Goal: Task Accomplishment & Management: Use online tool/utility

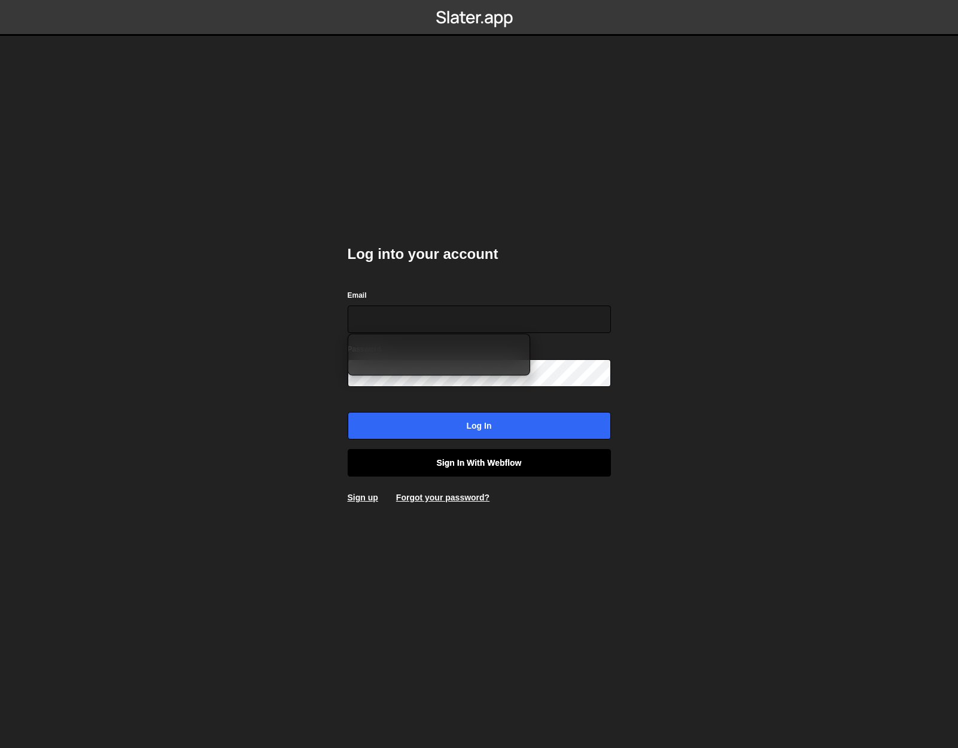
click at [467, 459] on link "Sign in with Webflow" at bounding box center [479, 463] width 263 height 28
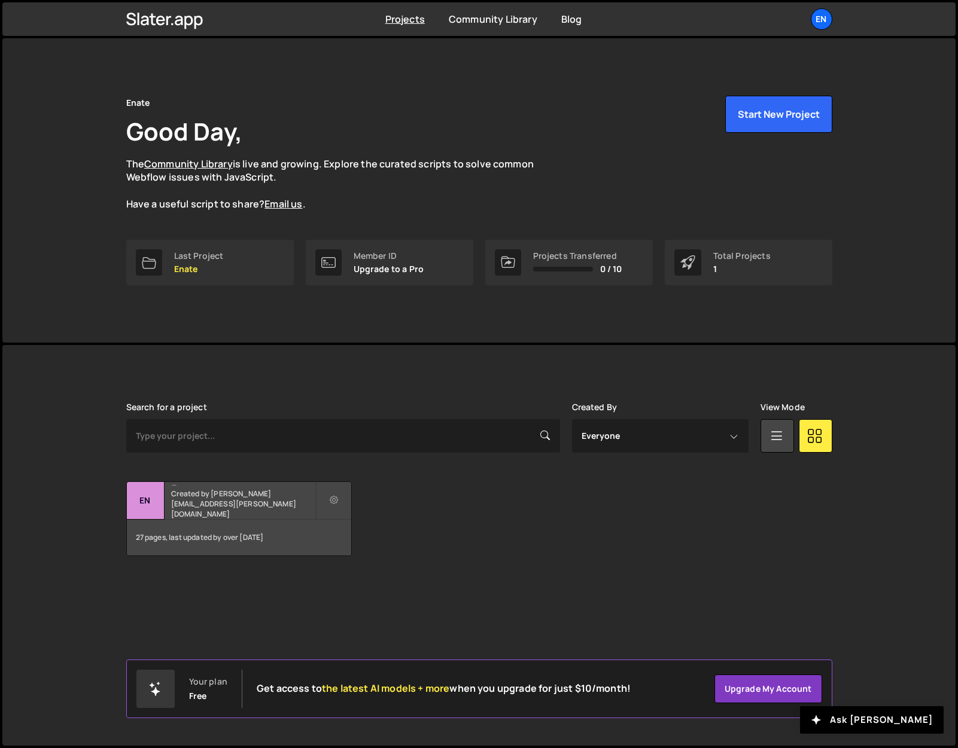
click at [257, 505] on small "Created by [PERSON_NAME][EMAIL_ADDRESS][PERSON_NAME][DOMAIN_NAME]" at bounding box center [243, 504] width 144 height 31
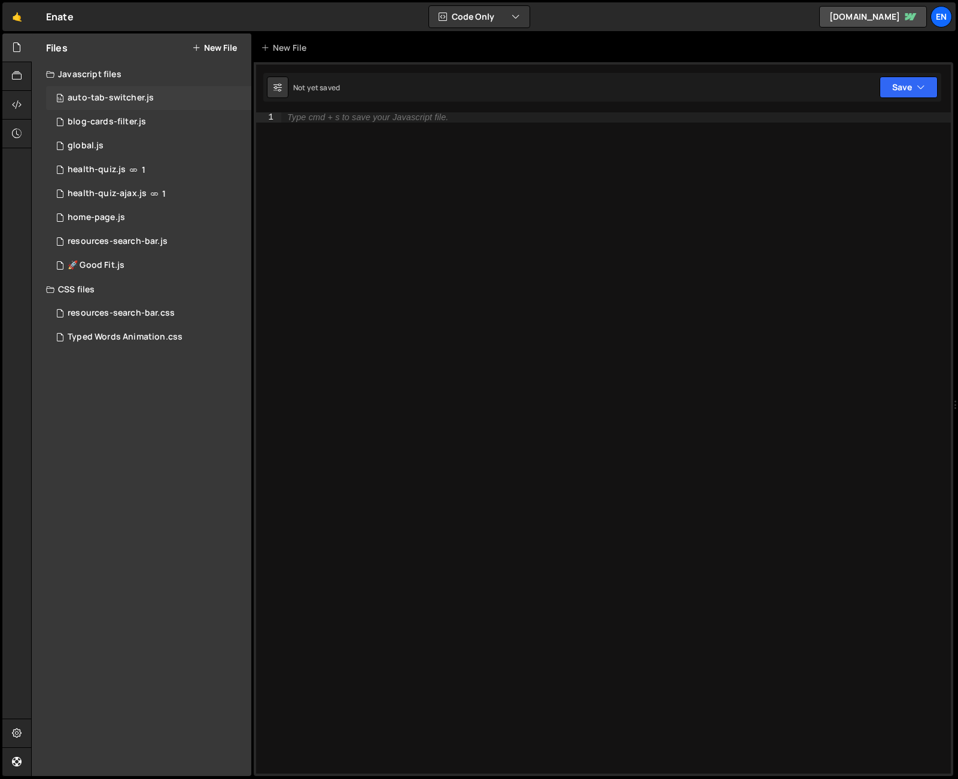
click at [145, 95] on div "auto-tab-switcher.js" at bounding box center [111, 98] width 86 height 11
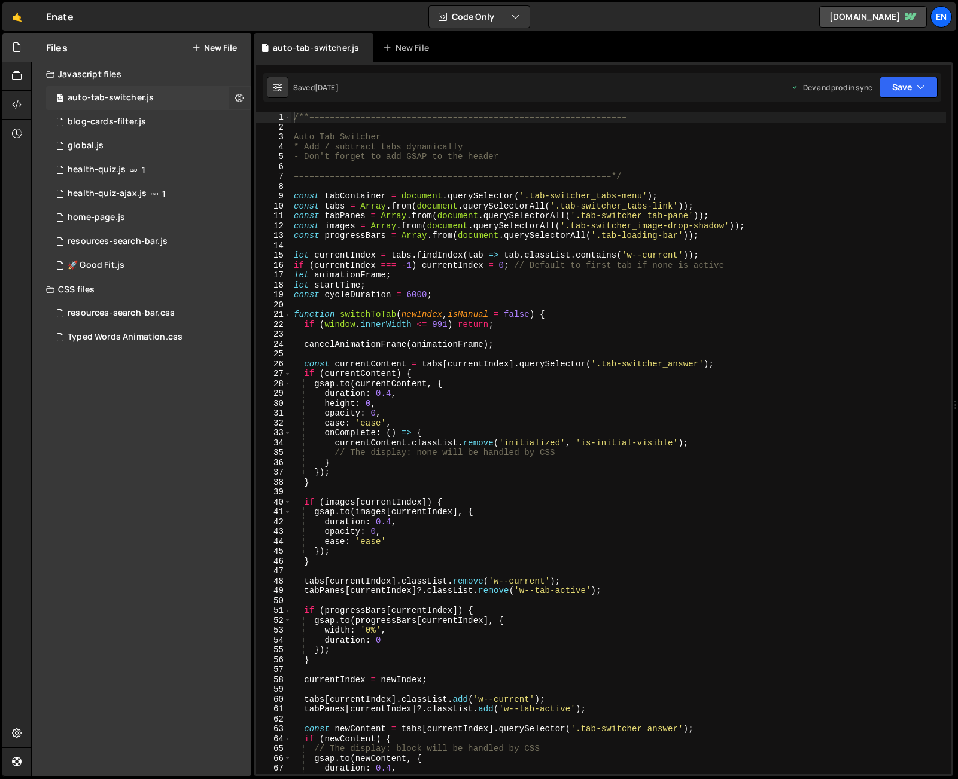
click at [236, 95] on icon at bounding box center [239, 97] width 8 height 11
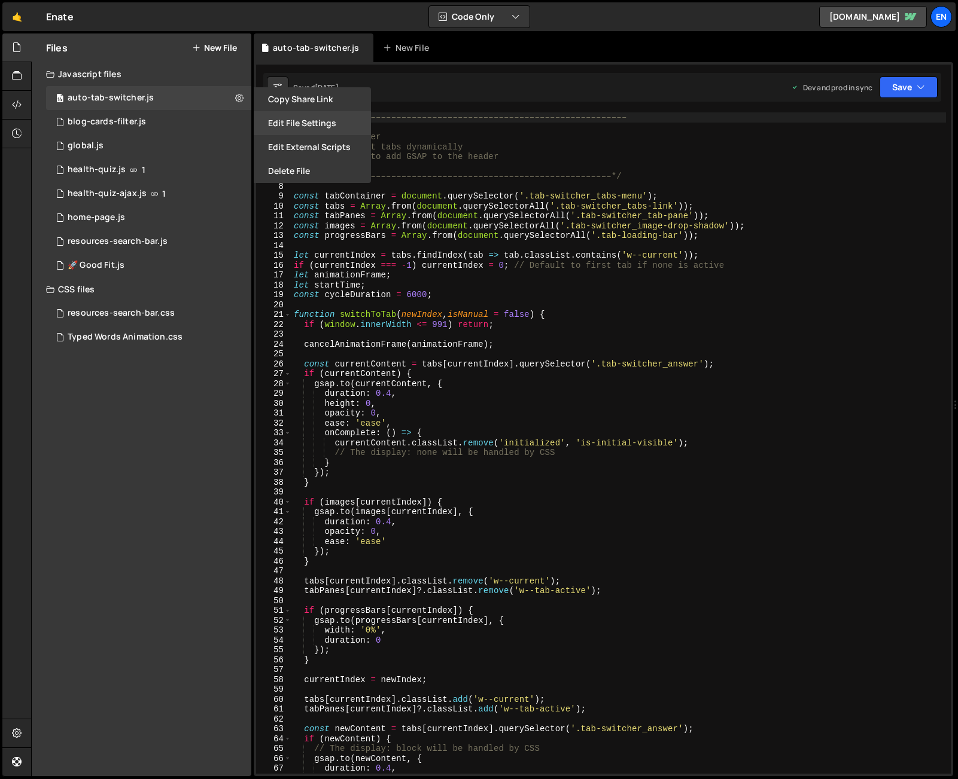
click at [308, 129] on button "Edit File Settings" at bounding box center [312, 123] width 117 height 24
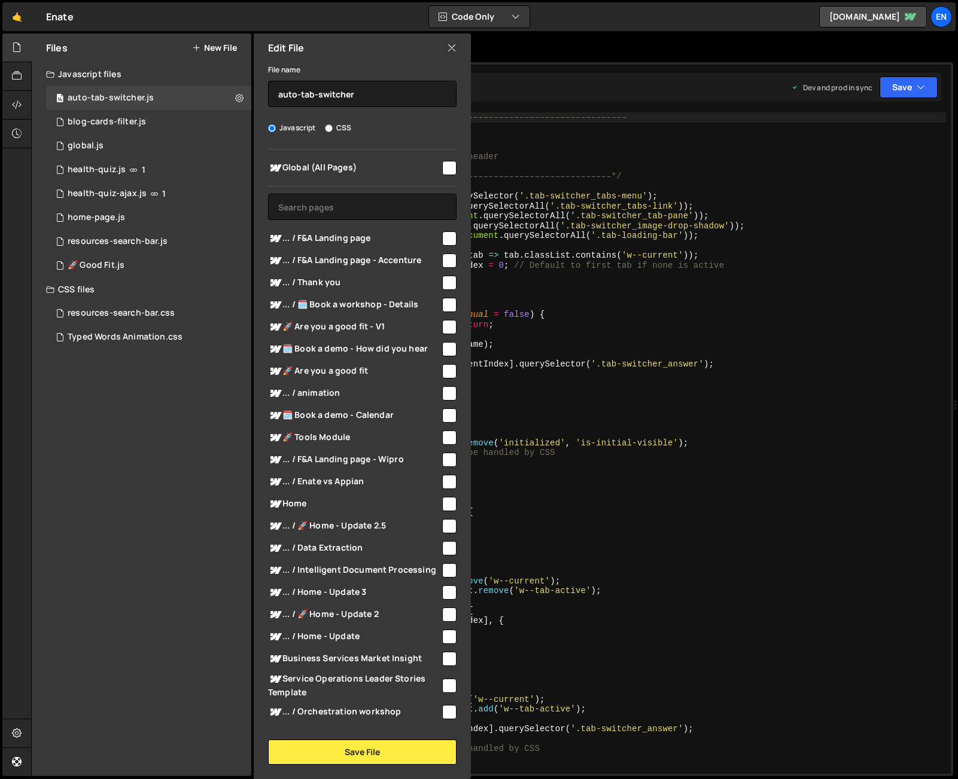
click at [445, 237] on input "checkbox" at bounding box center [449, 238] width 14 height 14
checkbox input "true"
click at [445, 264] on input "checkbox" at bounding box center [449, 261] width 14 height 14
checkbox input "true"
click at [341, 203] on input "text" at bounding box center [362, 207] width 188 height 26
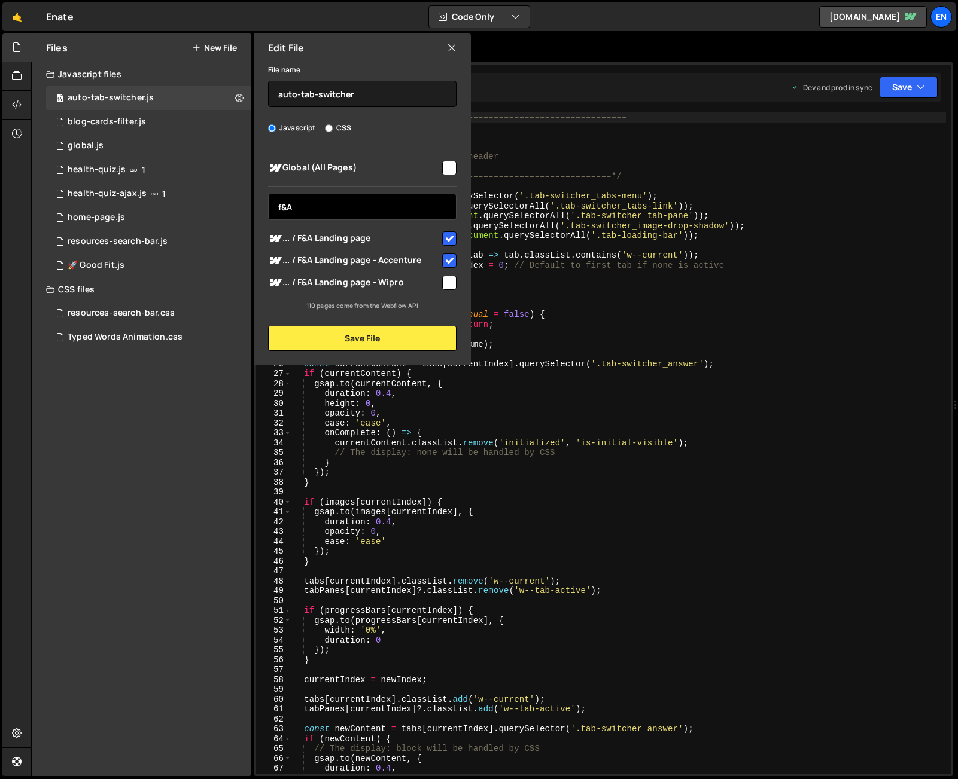
type input "f&A"
click at [447, 280] on input "checkbox" at bounding box center [449, 283] width 14 height 14
checkbox input "true"
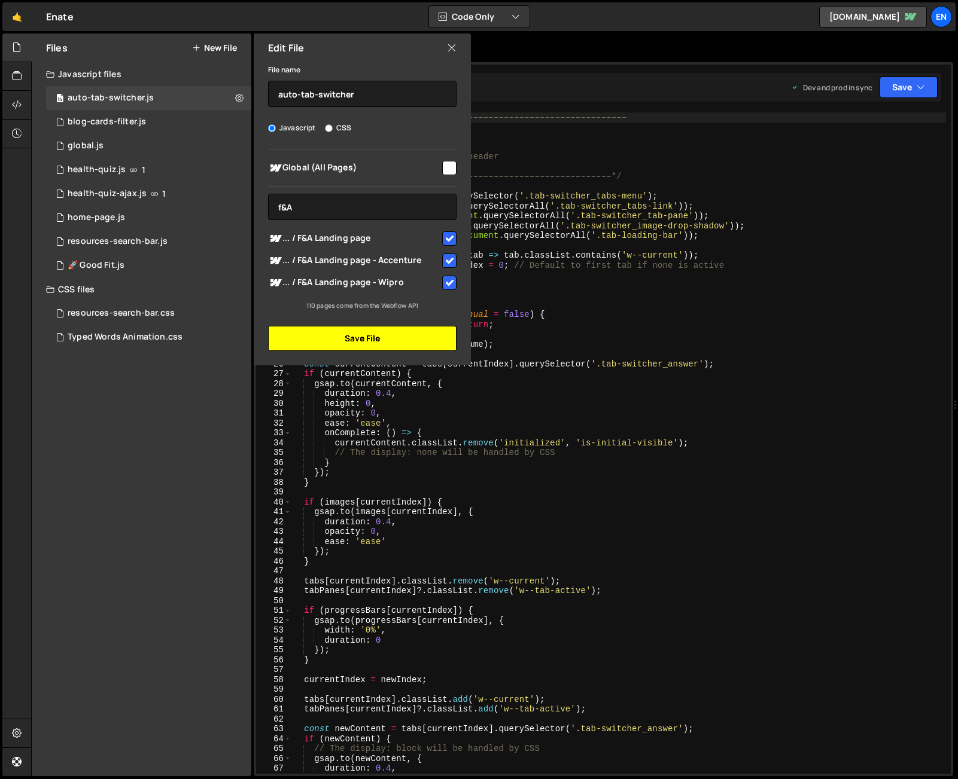
click at [401, 343] on button "Save File" at bounding box center [362, 338] width 188 height 25
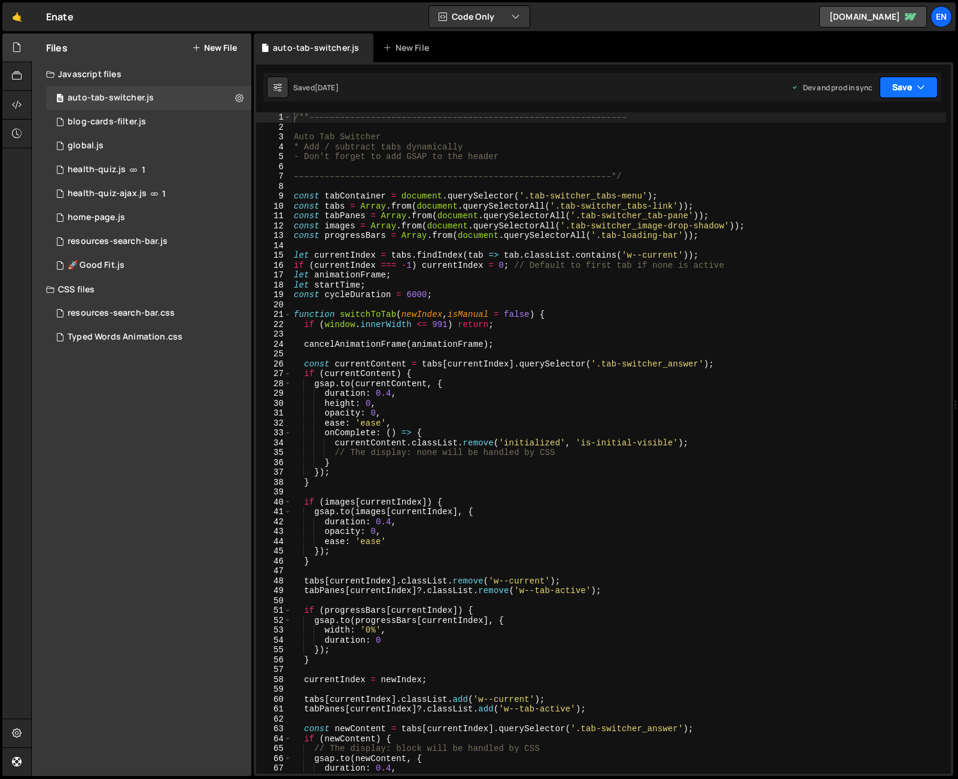
click at [901, 89] on button "Save" at bounding box center [908, 88] width 58 height 22
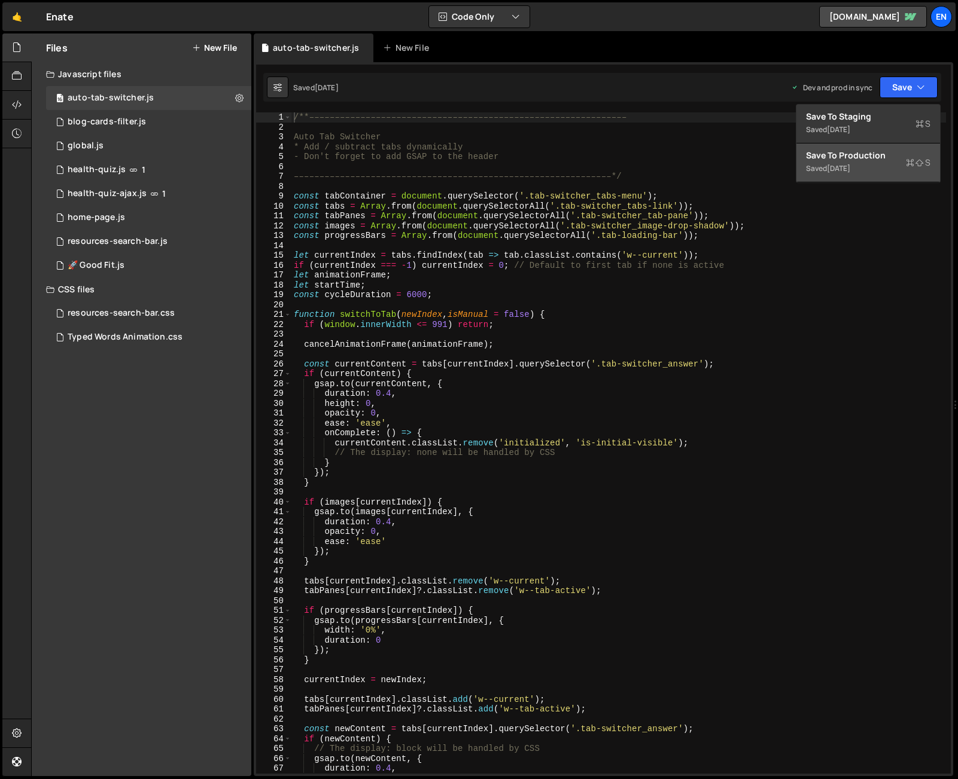
click at [871, 160] on div "Save to Production S" at bounding box center [868, 156] width 124 height 12
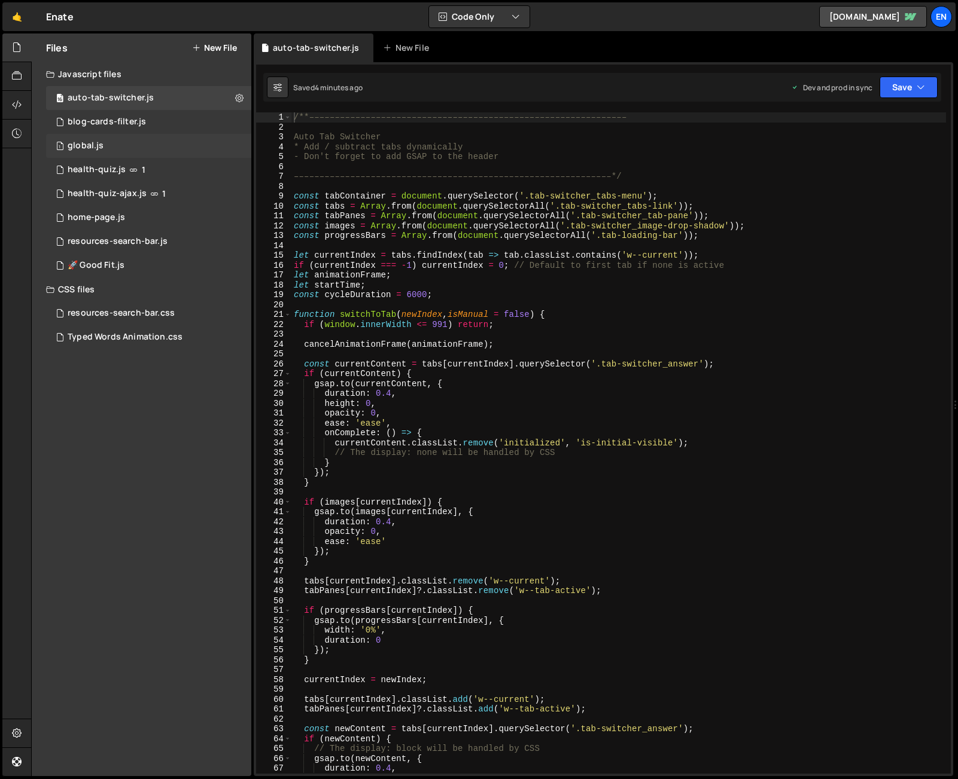
click at [112, 152] on div "1 global.js 0" at bounding box center [148, 146] width 205 height 24
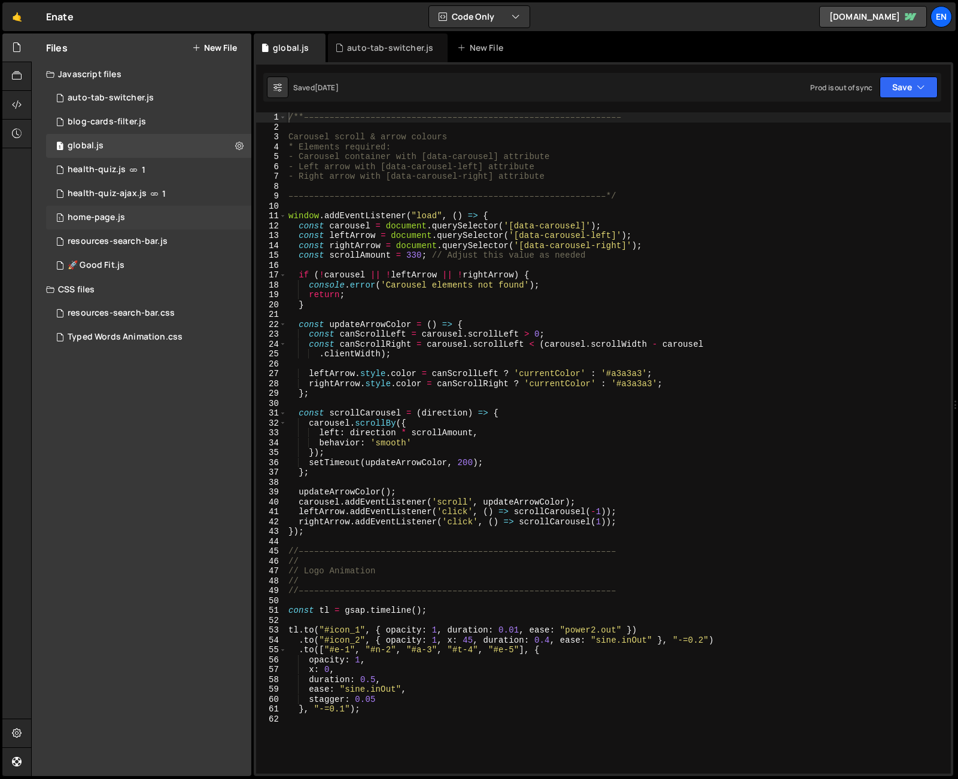
click at [104, 224] on div "1 home-page.js 0" at bounding box center [148, 218] width 205 height 24
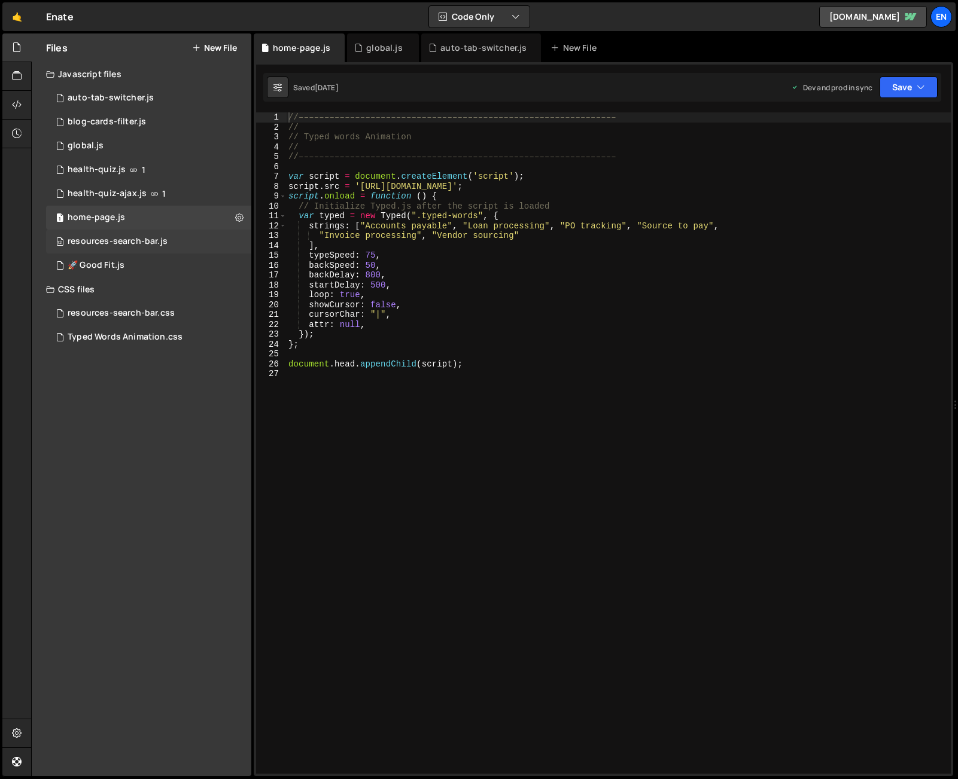
click at [103, 243] on div "resources-search-bar.js" at bounding box center [118, 241] width 100 height 11
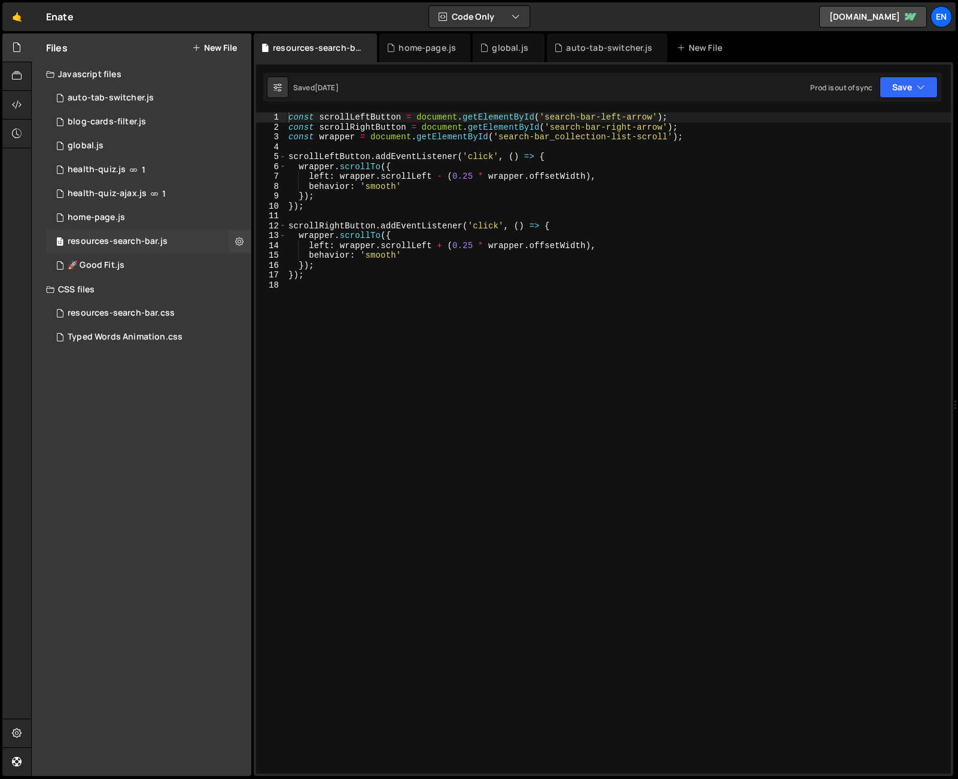
scroll to position [8388, 0]
click at [109, 262] on div "🚀 Good Fit.js" at bounding box center [96, 265] width 57 height 11
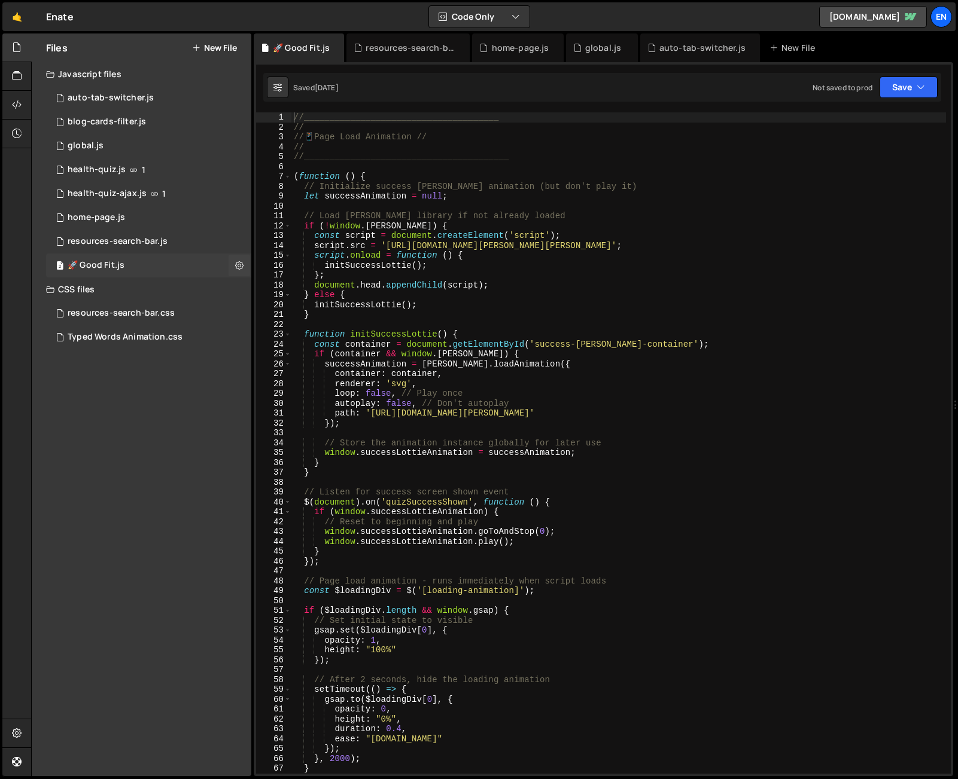
scroll to position [0, 0]
click at [93, 148] on div "global.js" at bounding box center [86, 146] width 36 height 11
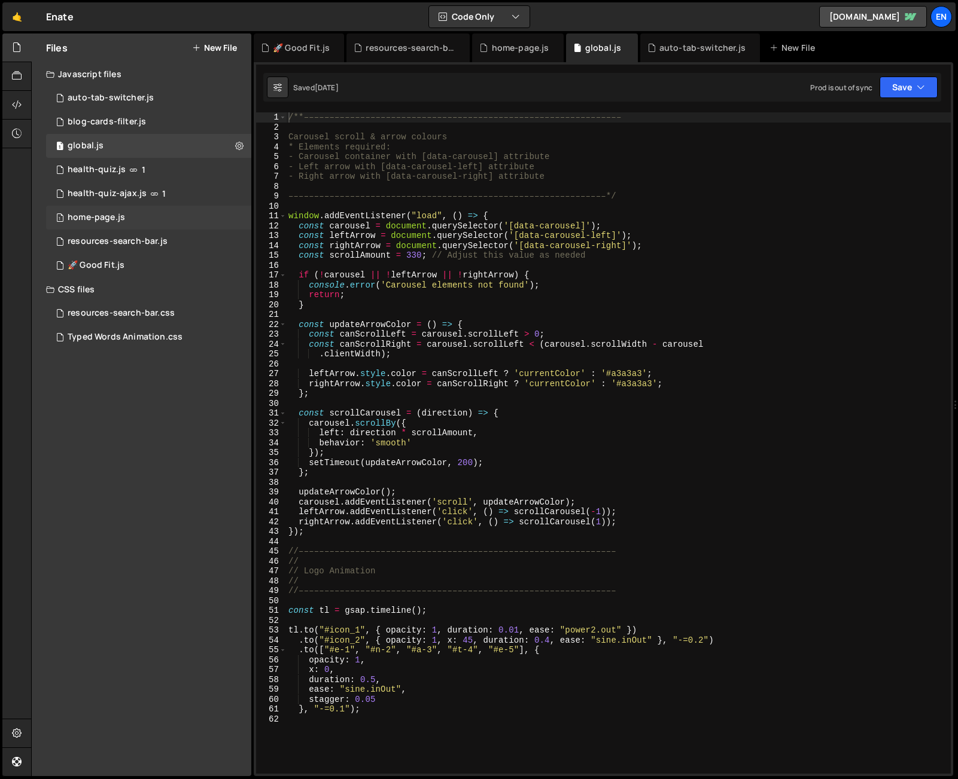
click at [118, 217] on div "home-page.js" at bounding box center [96, 217] width 57 height 11
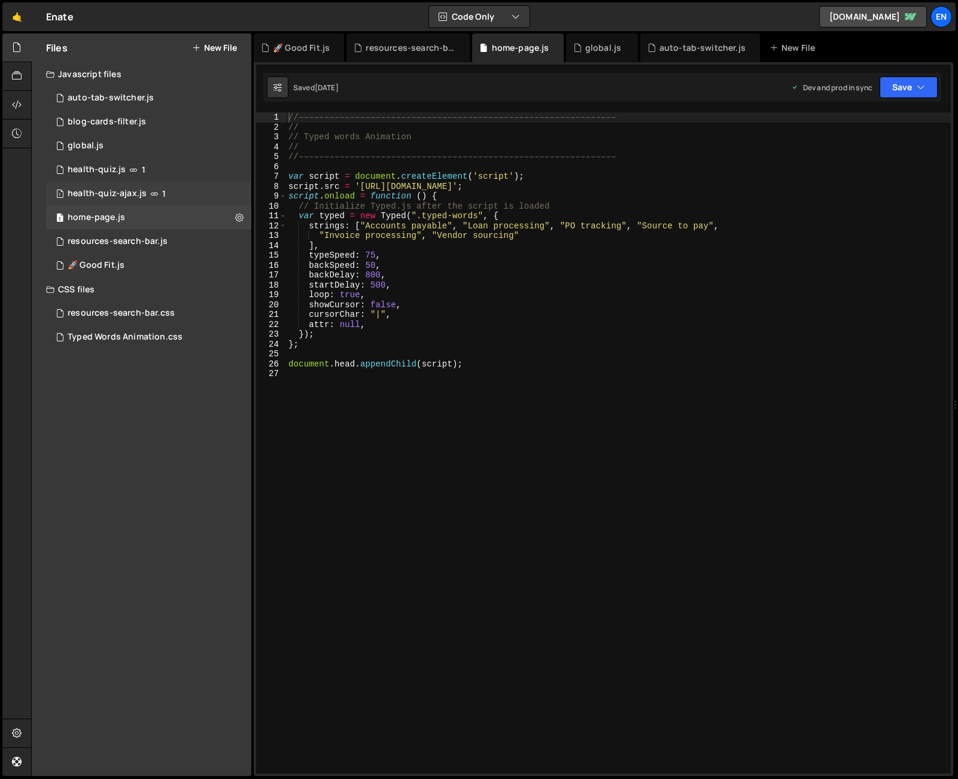
click at [120, 198] on div "health-quiz-ajax.js" at bounding box center [107, 193] width 79 height 11
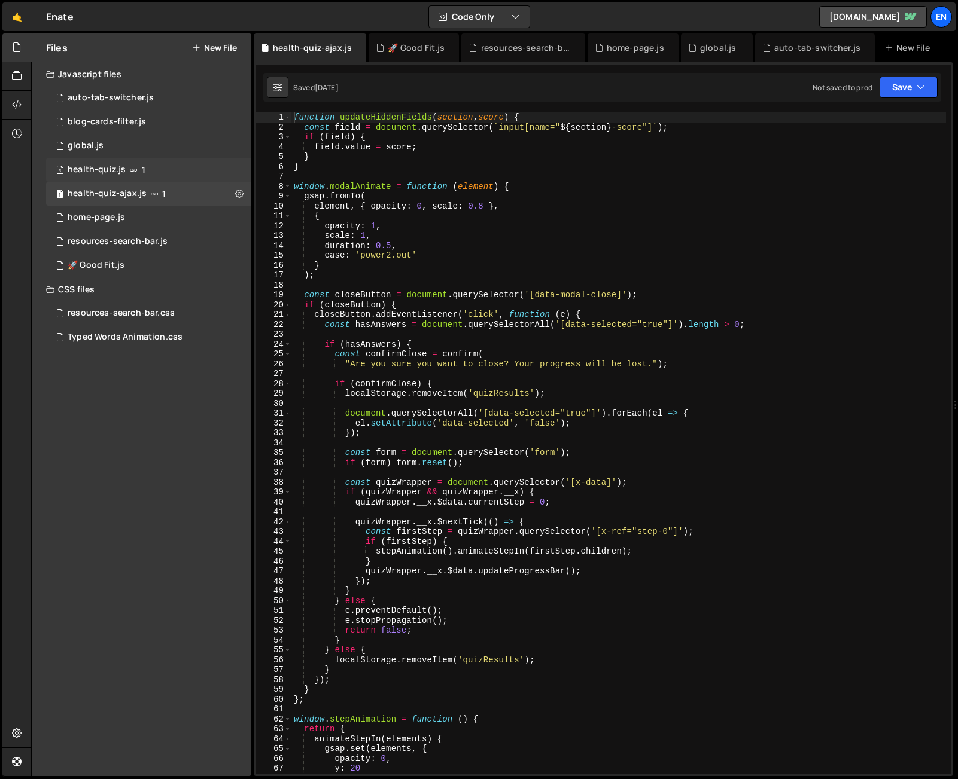
click at [124, 178] on div "3 health-quiz.js 1" at bounding box center [148, 170] width 205 height 24
click at [126, 153] on div "1 global.js 0" at bounding box center [148, 146] width 205 height 24
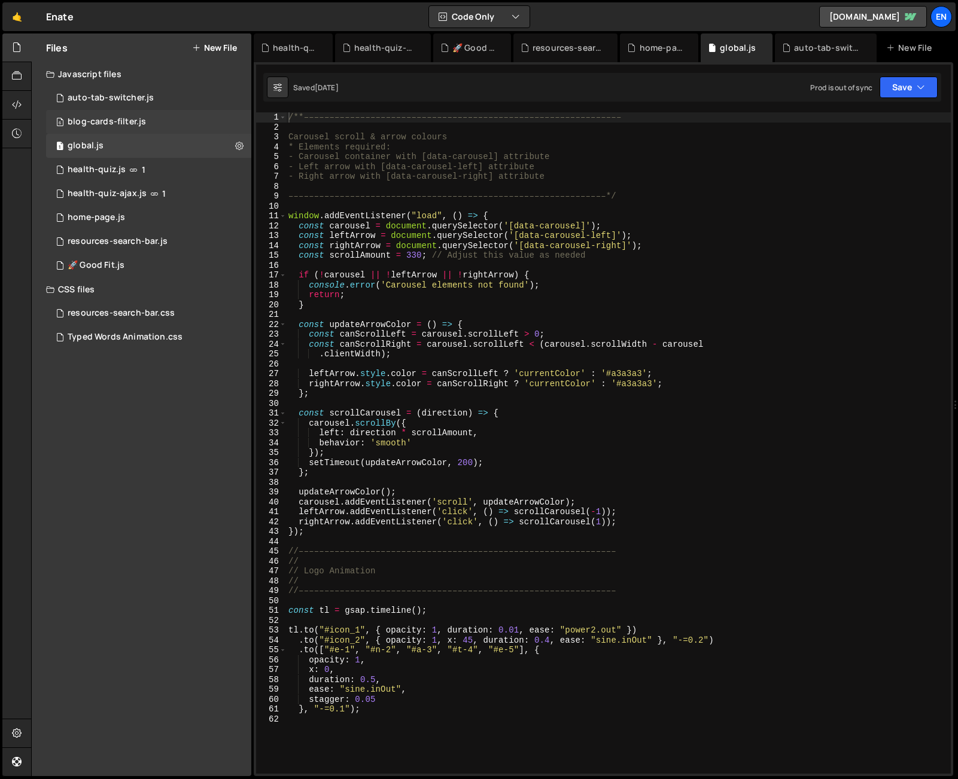
click at [126, 126] on div "blog-cards-filter.js" at bounding box center [107, 122] width 78 height 11
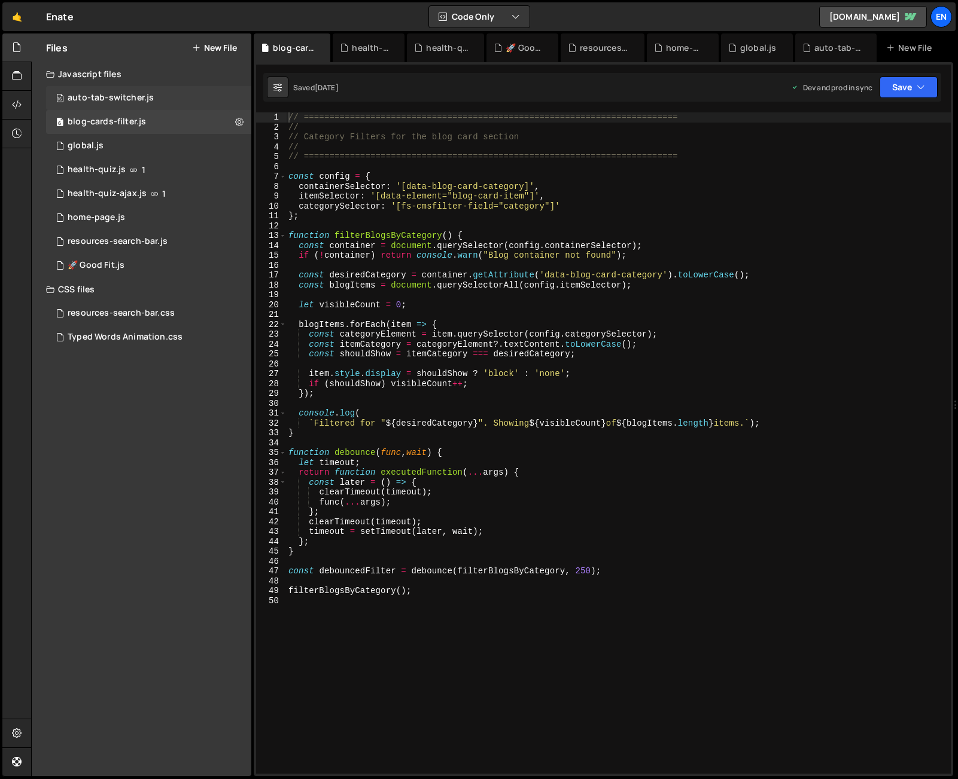
click at [135, 103] on div "auto-tab-switcher.js" at bounding box center [111, 98] width 86 height 11
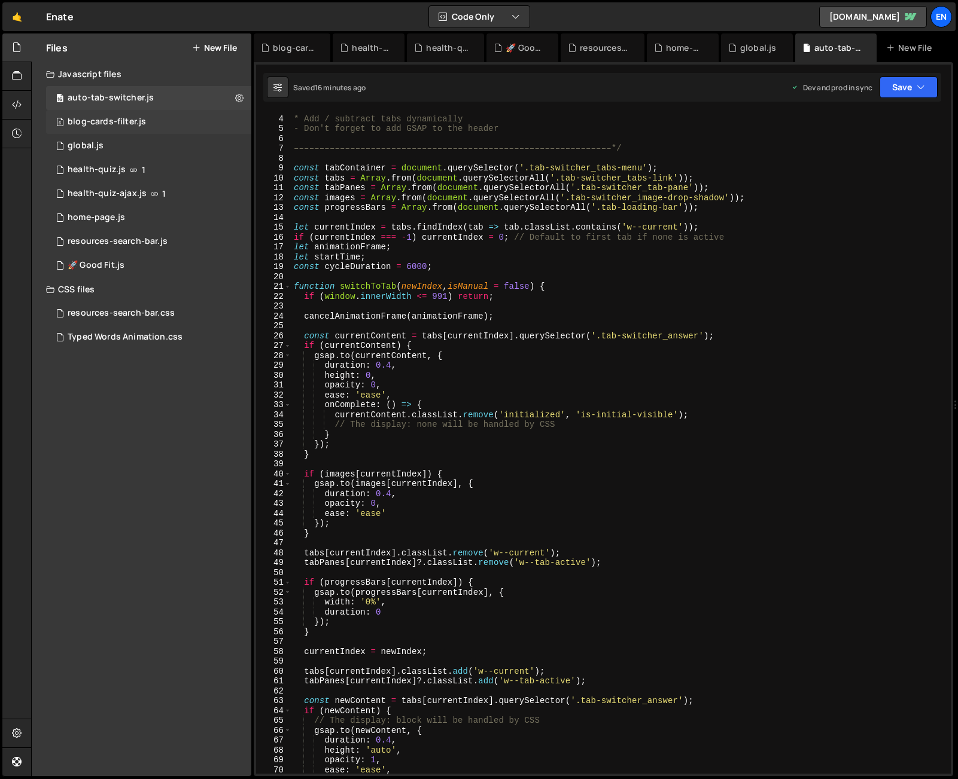
scroll to position [5, 0]
